Goal: Navigation & Orientation: Find specific page/section

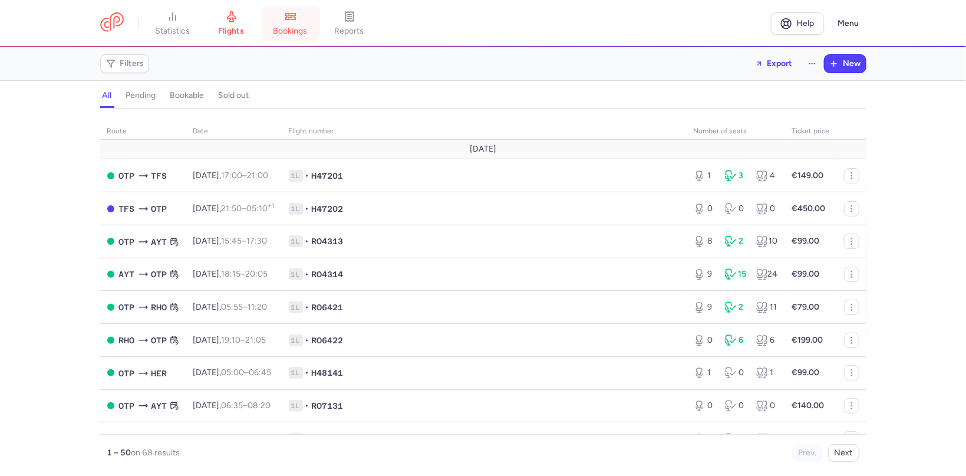
click at [295, 24] on link "bookings" at bounding box center [290, 24] width 59 height 26
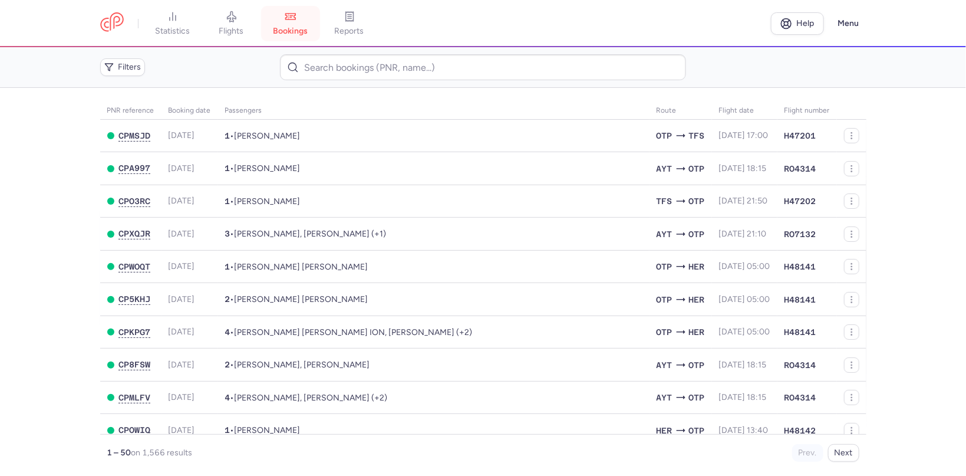
click at [289, 31] on span "bookings" at bounding box center [290, 31] width 35 height 11
click at [291, 24] on link "bookings" at bounding box center [290, 24] width 59 height 26
click at [226, 25] on link "flights" at bounding box center [231, 24] width 59 height 26
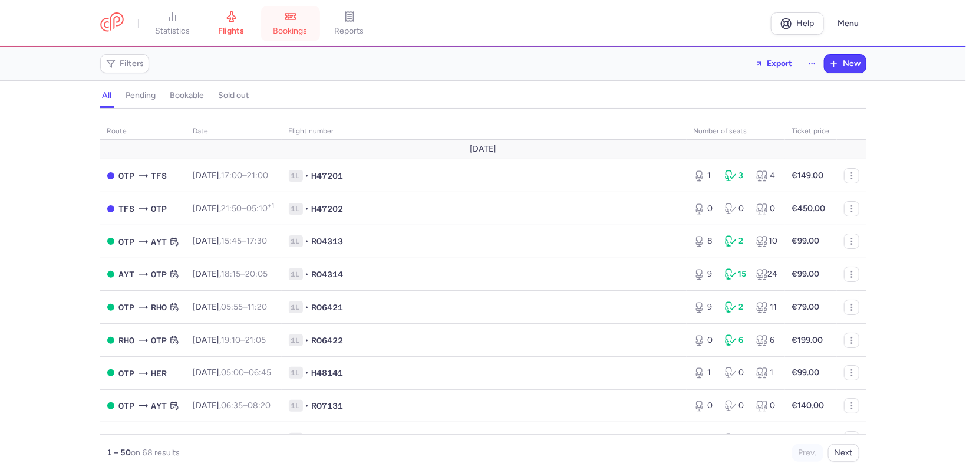
click at [297, 20] on icon at bounding box center [291, 17] width 12 height 12
